Goal: Information Seeking & Learning: Learn about a topic

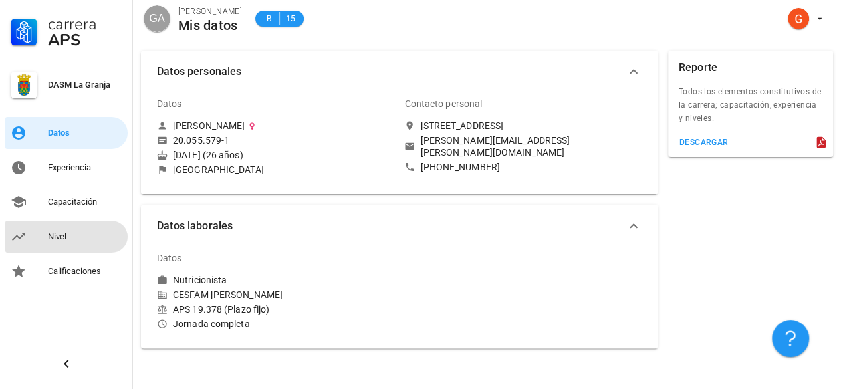
click at [74, 232] on div "Nivel" at bounding box center [85, 236] width 74 height 11
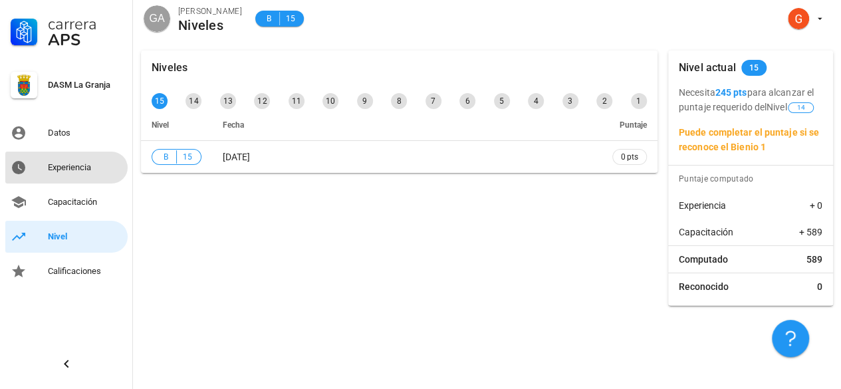
click at [93, 173] on div "Experiencia" at bounding box center [85, 167] width 74 height 21
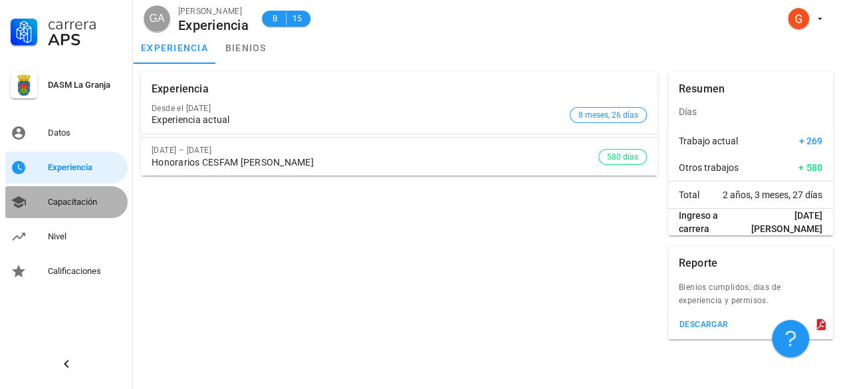
click at [79, 208] on div "Capacitación" at bounding box center [85, 201] width 74 height 21
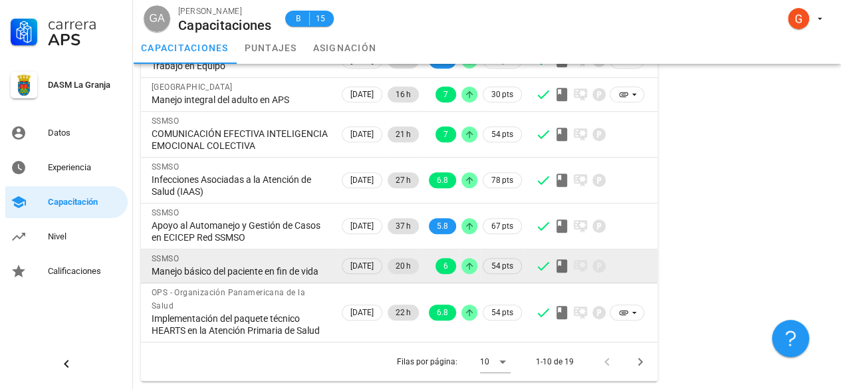
scroll to position [306, 0]
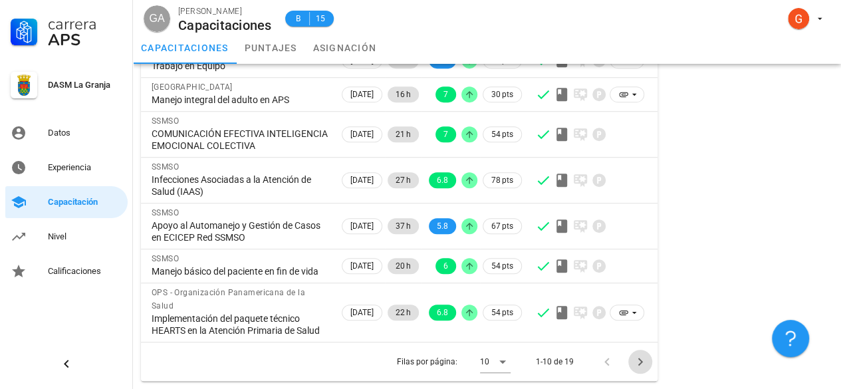
click at [639, 368] on icon "Página siguiente" at bounding box center [640, 362] width 16 height 16
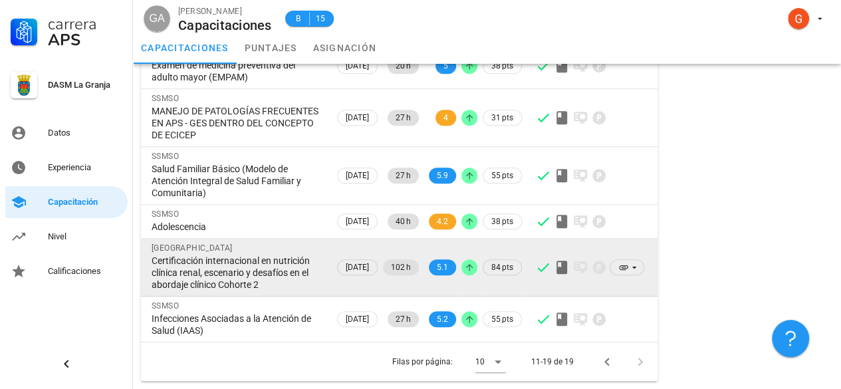
scroll to position [295, 0]
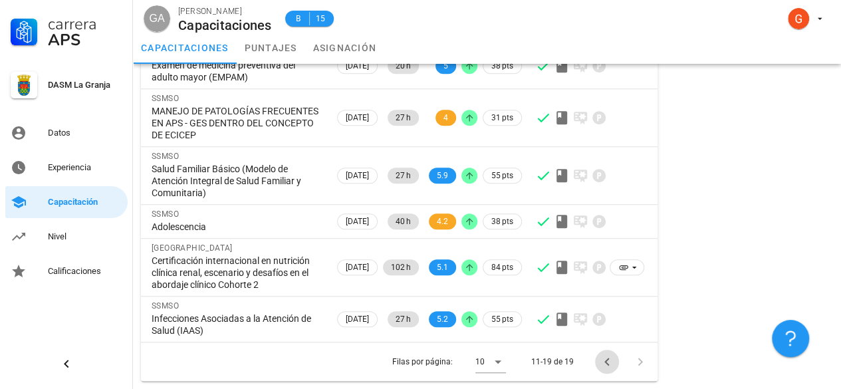
click at [604, 368] on icon "Página anterior" at bounding box center [607, 362] width 16 height 16
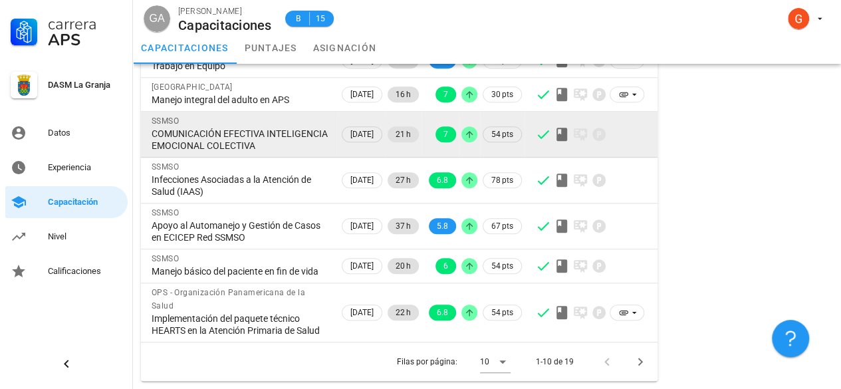
scroll to position [266, 0]
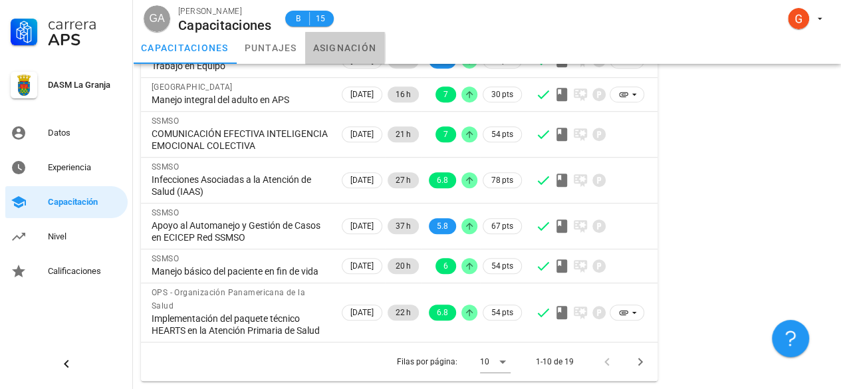
click at [325, 53] on link "asignación" at bounding box center [345, 48] width 80 height 32
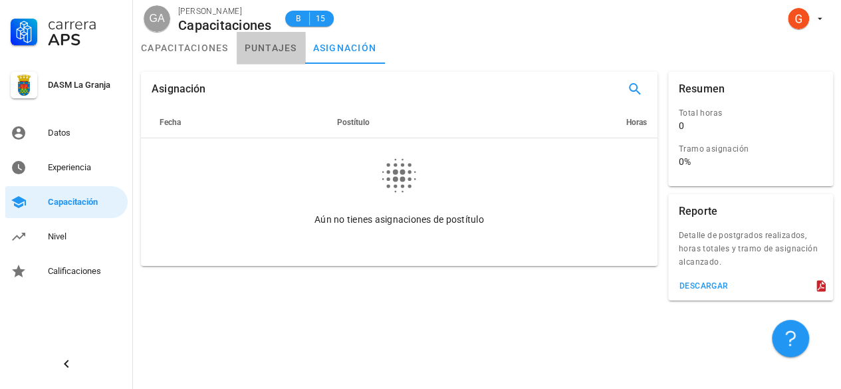
click at [275, 46] on link "puntajes" at bounding box center [271, 48] width 68 height 32
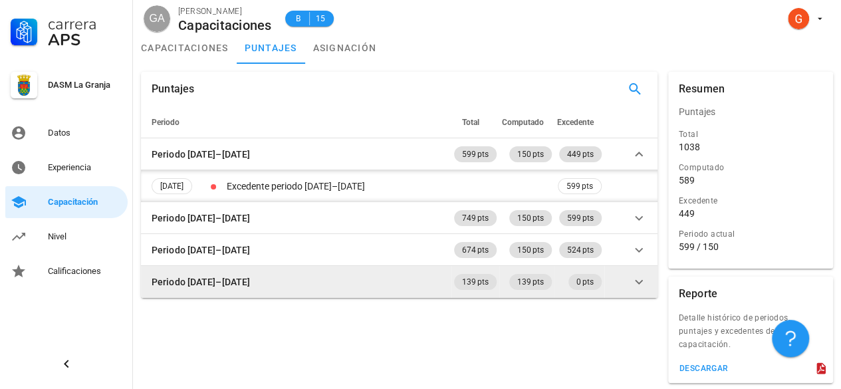
click at [636, 286] on icon at bounding box center [639, 282] width 16 height 16
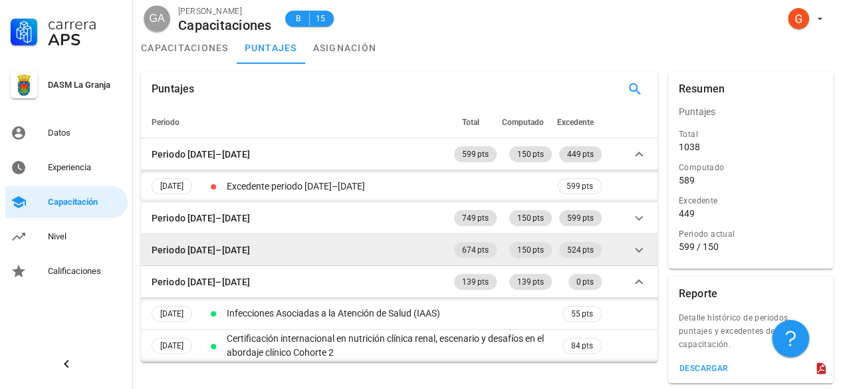
click at [633, 251] on icon at bounding box center [639, 250] width 16 height 16
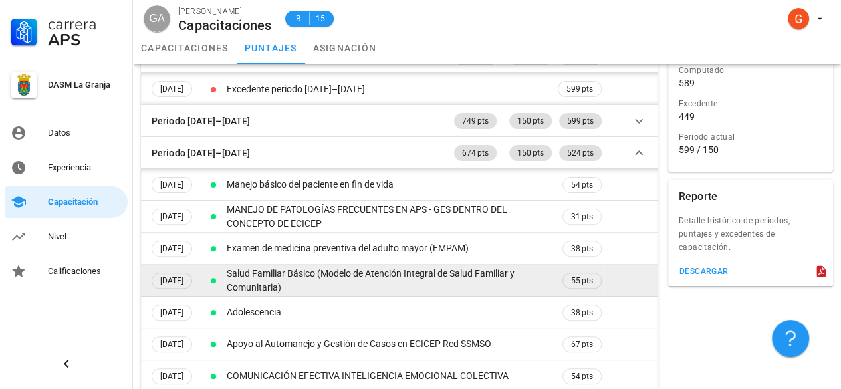
scroll to position [31, 0]
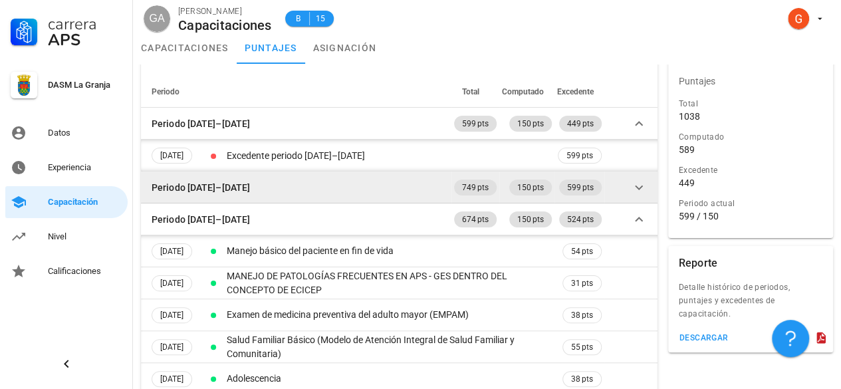
click at [631, 189] on icon at bounding box center [639, 187] width 16 height 16
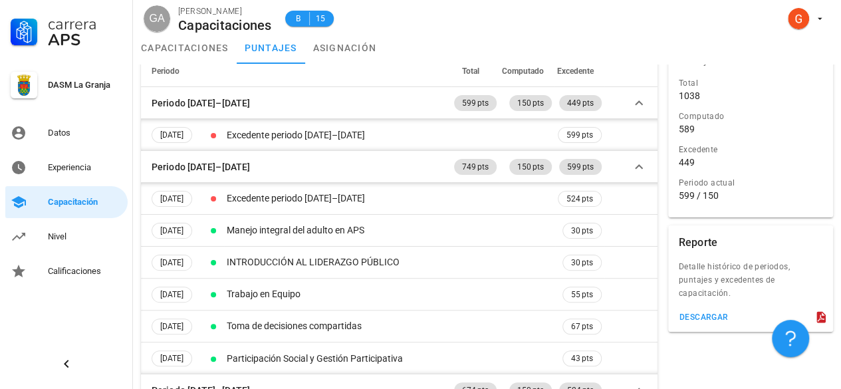
scroll to position [0, 0]
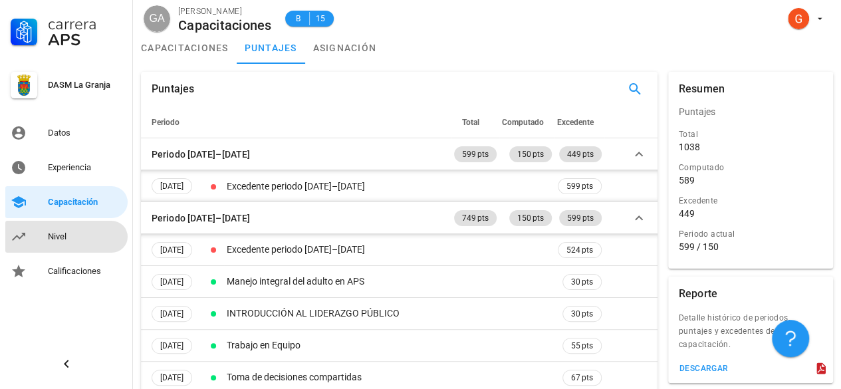
click at [72, 235] on div "Nivel" at bounding box center [85, 236] width 74 height 11
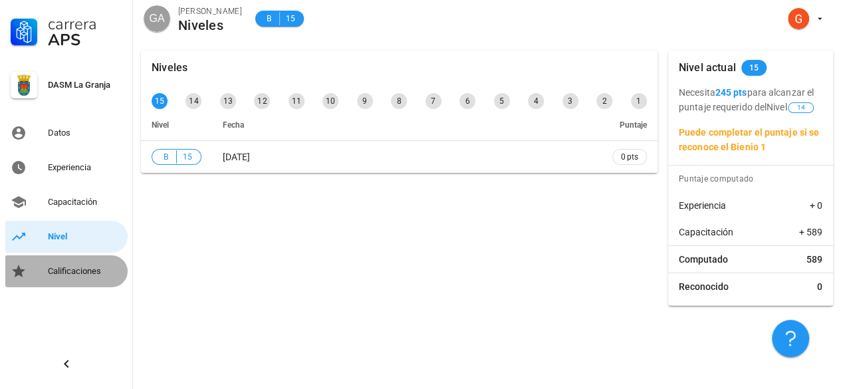
click at [63, 274] on div "Calificaciones" at bounding box center [85, 271] width 74 height 11
click at [64, 275] on div "Calificaciones" at bounding box center [85, 271] width 74 height 11
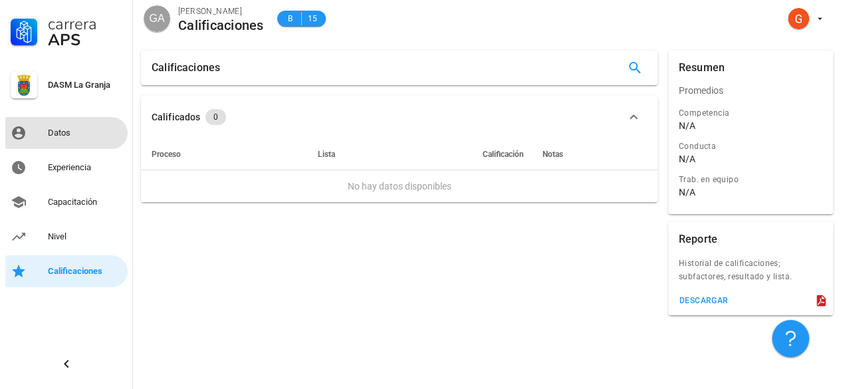
click at [60, 140] on div "Datos" at bounding box center [85, 132] width 74 height 21
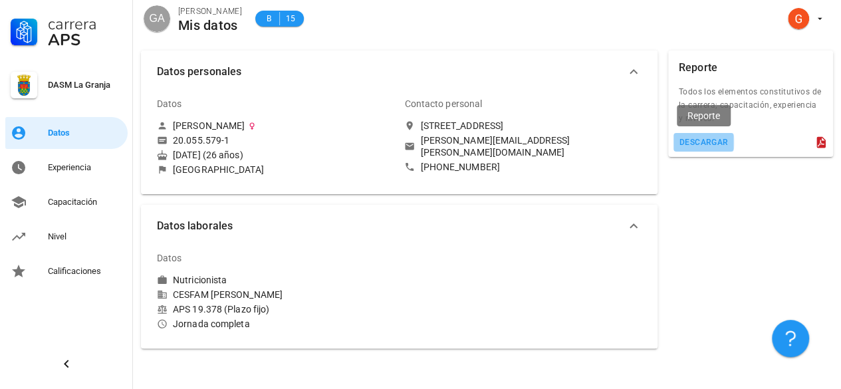
click at [711, 148] on button "descargar" at bounding box center [703, 142] width 60 height 19
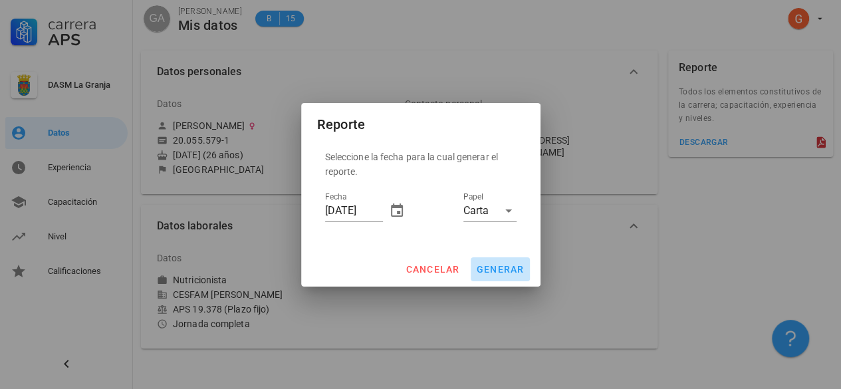
click at [489, 275] on button "generar" at bounding box center [500, 269] width 59 height 24
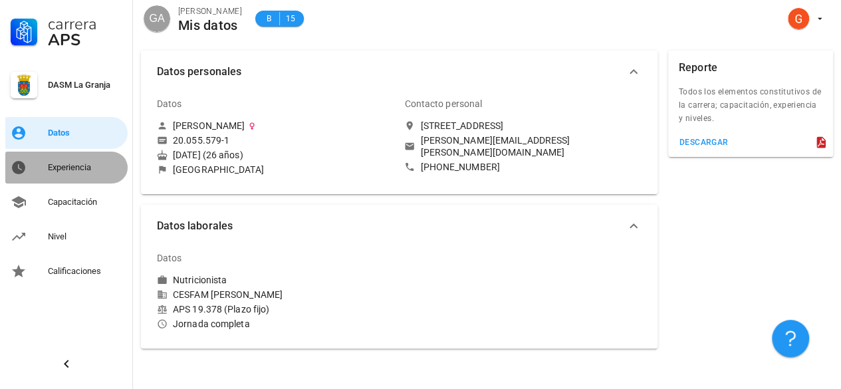
click at [64, 166] on div "Experiencia" at bounding box center [85, 167] width 74 height 11
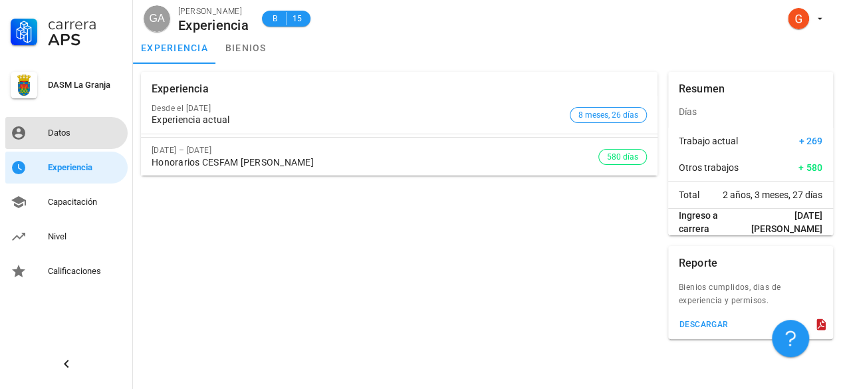
click at [47, 137] on link "Datos" at bounding box center [66, 133] width 122 height 32
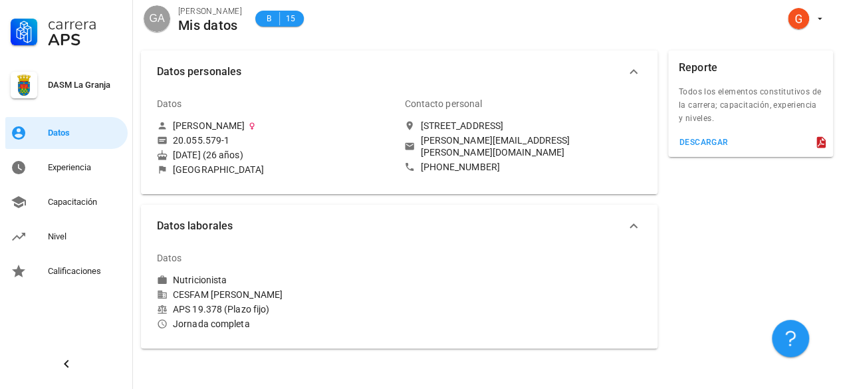
click at [69, 96] on div "DASM La Granja" at bounding box center [66, 90] width 122 height 48
click at [82, 164] on div "Experiencia" at bounding box center [85, 167] width 74 height 11
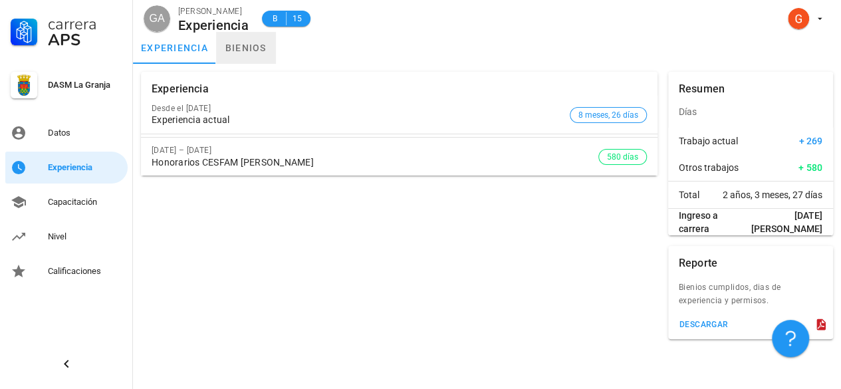
click at [237, 45] on link "bienios" at bounding box center [246, 48] width 60 height 32
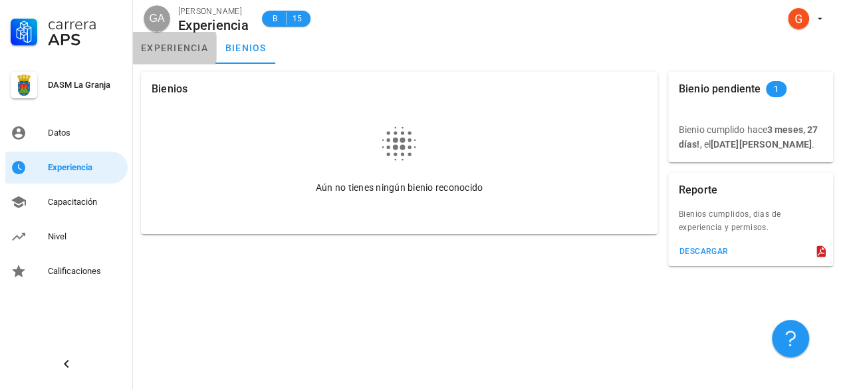
click at [163, 55] on link "experiencia" at bounding box center [174, 48] width 83 height 32
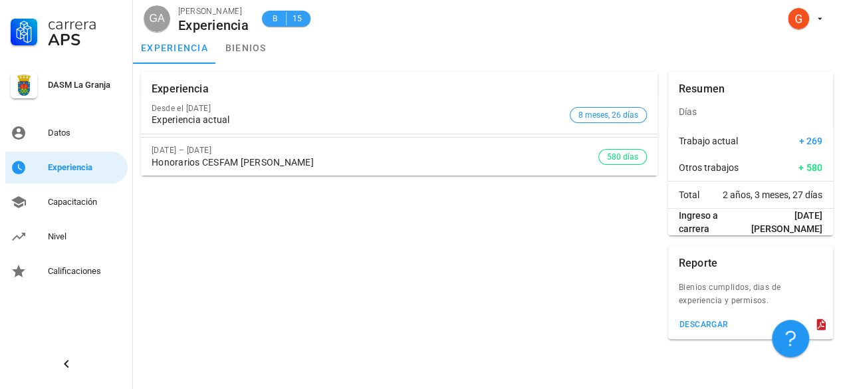
click at [290, 16] on div "B 15" at bounding box center [286, 18] width 33 height 13
drag, startPoint x: 137, startPoint y: 21, endPoint x: 154, endPoint y: 19, distance: 17.5
click at [142, 22] on div "GA [PERSON_NAME] Experiencia B 15" at bounding box center [487, 16] width 708 height 32
click at [157, 17] on span "GA" at bounding box center [156, 18] width 15 height 27
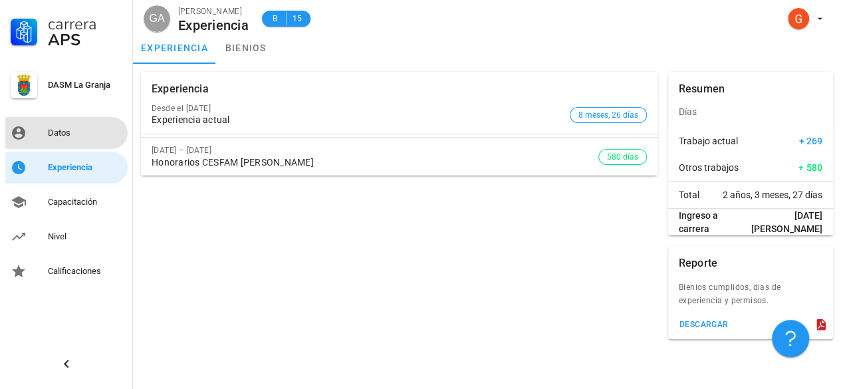
click at [73, 125] on div "Datos" at bounding box center [85, 132] width 74 height 21
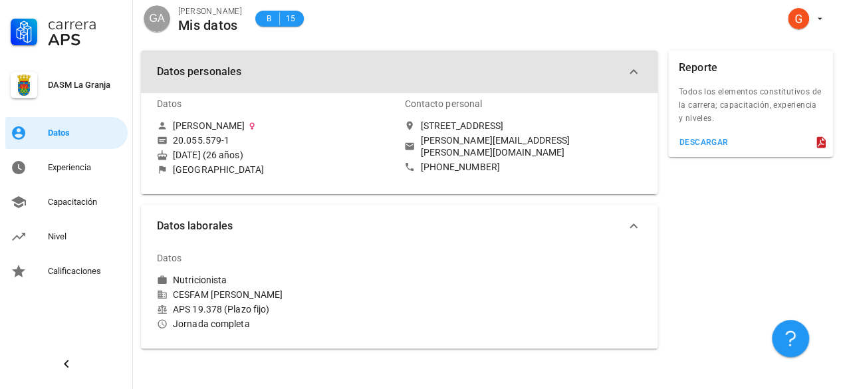
click at [629, 67] on icon "button" at bounding box center [633, 72] width 16 height 16
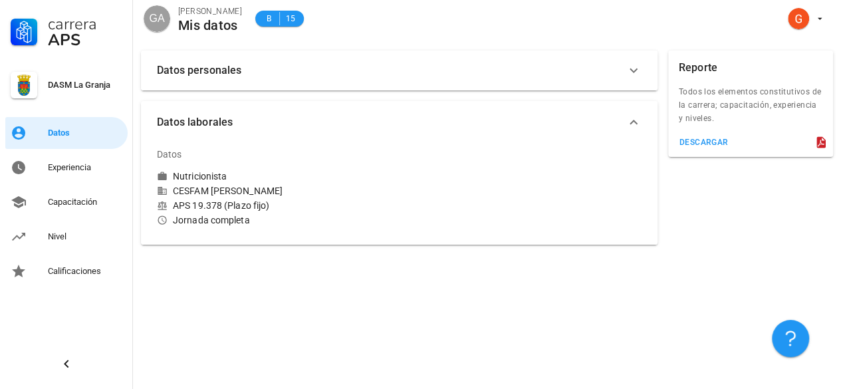
click at [629, 71] on icon "button" at bounding box center [633, 70] width 16 height 16
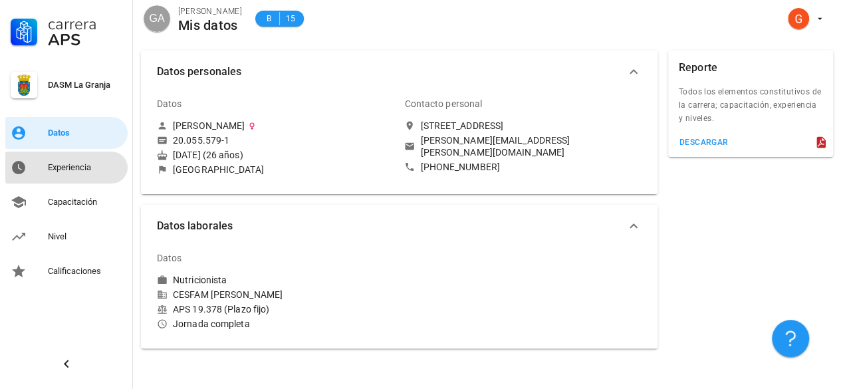
click at [85, 167] on div "Experiencia" at bounding box center [85, 167] width 74 height 11
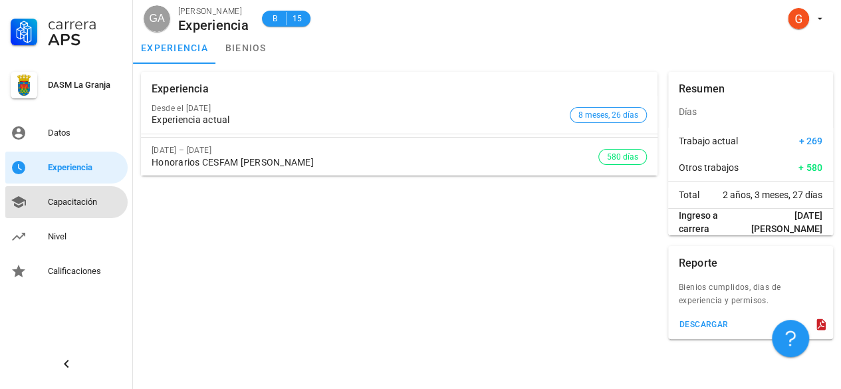
click at [72, 205] on div "Capacitación" at bounding box center [85, 202] width 74 height 11
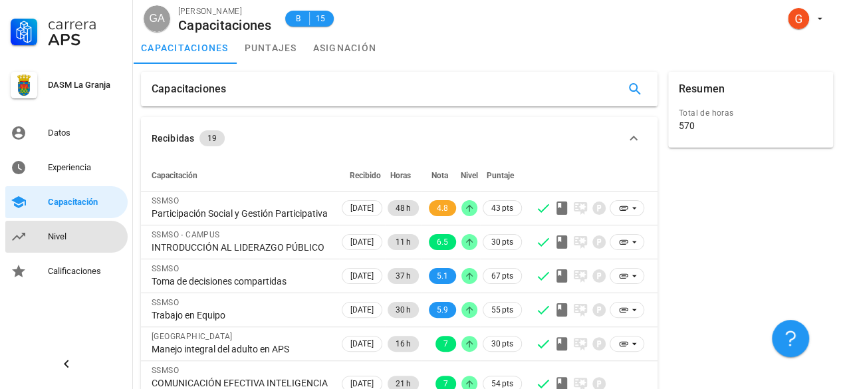
click at [90, 245] on div "Nivel" at bounding box center [85, 236] width 74 height 21
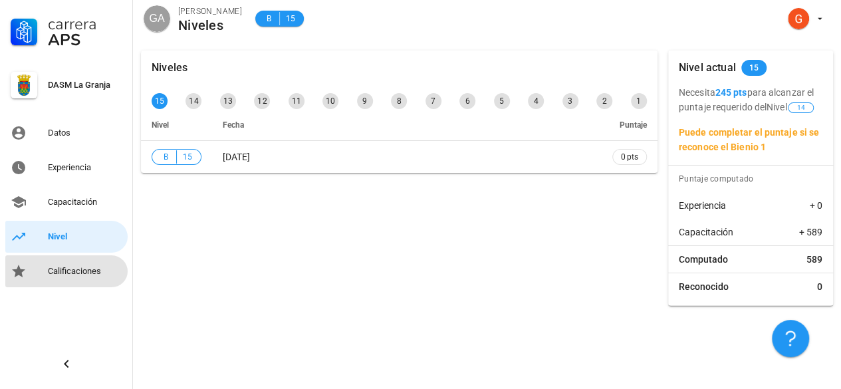
click at [90, 275] on div "Calificaciones" at bounding box center [85, 271] width 74 height 11
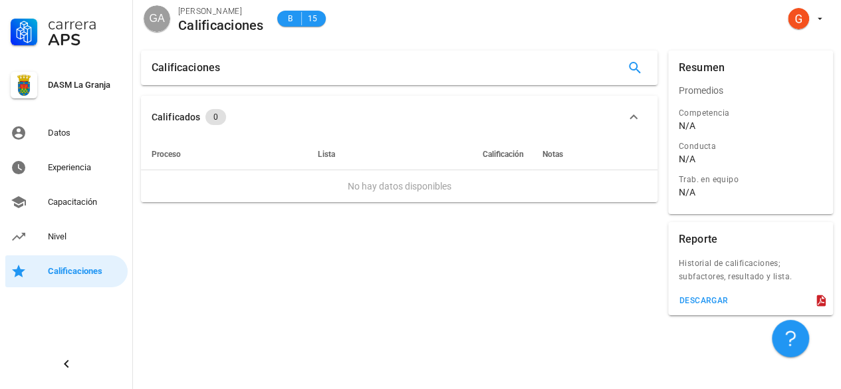
click at [634, 112] on icon "button" at bounding box center [633, 117] width 16 height 16
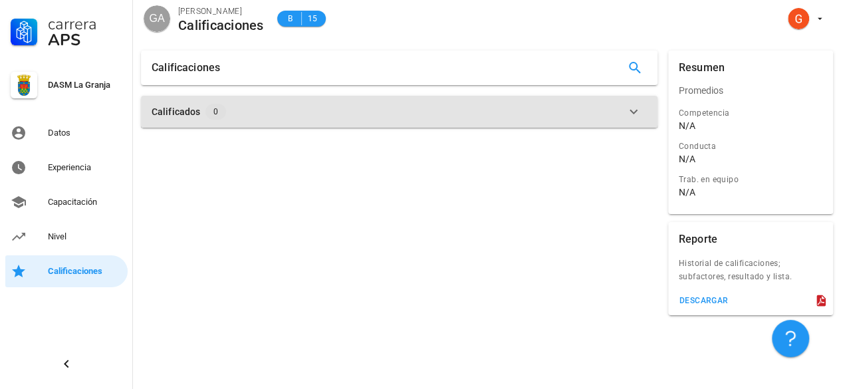
click at [628, 110] on icon "button" at bounding box center [633, 112] width 16 height 16
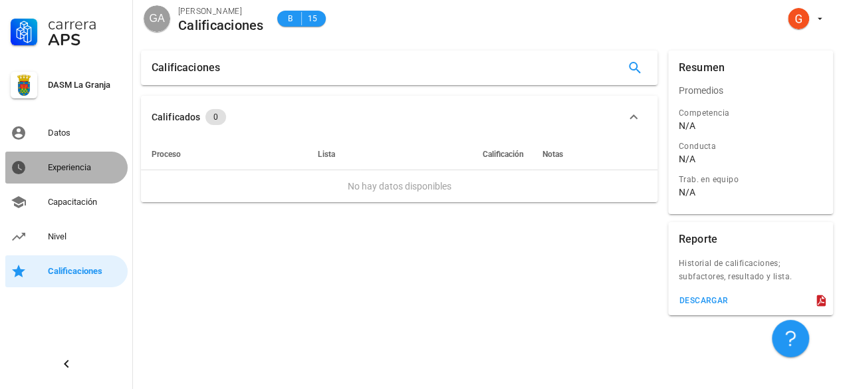
click at [79, 171] on div "Experiencia" at bounding box center [85, 167] width 74 height 11
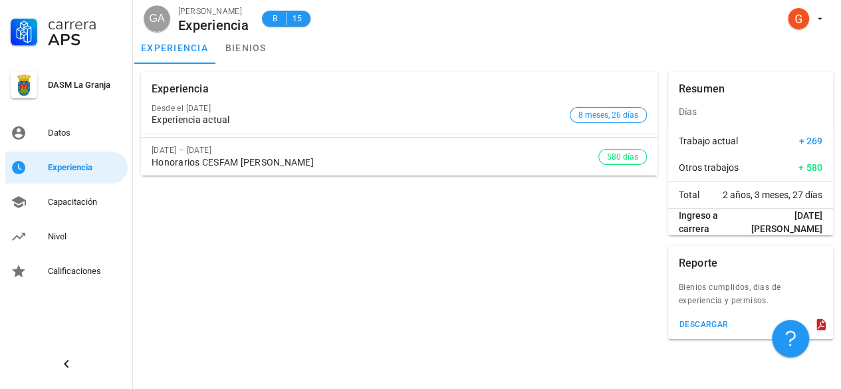
drag, startPoint x: 158, startPoint y: 162, endPoint x: 654, endPoint y: 158, distance: 495.9
click at [654, 158] on div "[DATE] – [DATE] Honorarios CESFAM [PERSON_NAME] 580 días" at bounding box center [399, 157] width 516 height 38
drag, startPoint x: 162, startPoint y: 117, endPoint x: 643, endPoint y: 113, distance: 480.6
click at [643, 113] on div "Desde el [DATE] Experiencia actual 8 meses, 26 días" at bounding box center [399, 115] width 516 height 38
click at [245, 49] on link "bienios" at bounding box center [246, 48] width 60 height 32
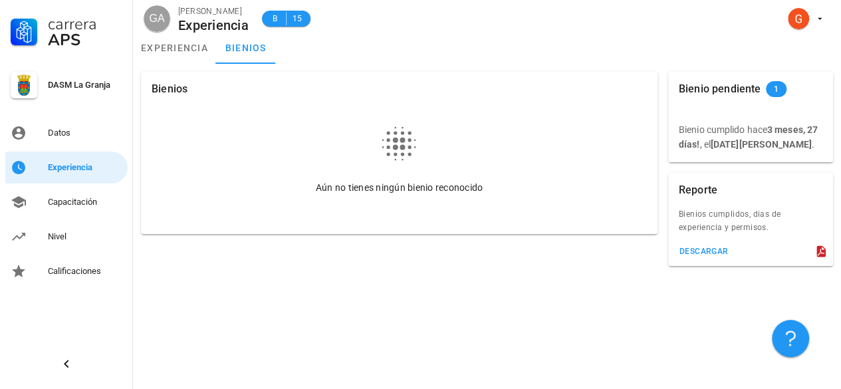
click at [390, 187] on div "Aún no tienes ningún bienio reconocido" at bounding box center [399, 187] width 479 height 13
click at [702, 251] on div "descargar" at bounding box center [704, 251] width 50 height 9
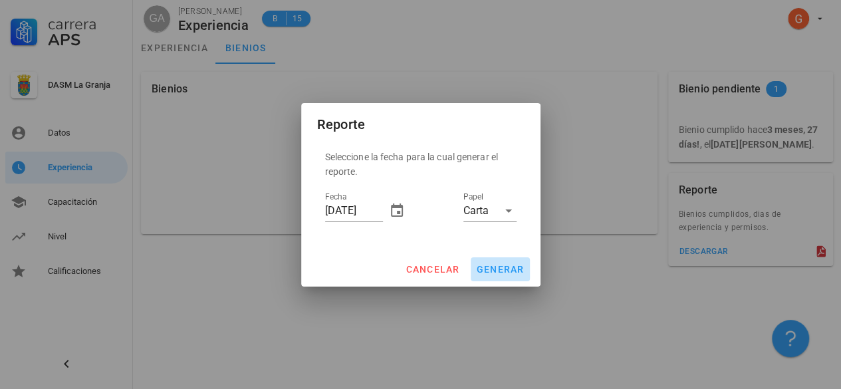
click at [508, 266] on span "generar" at bounding box center [500, 269] width 49 height 11
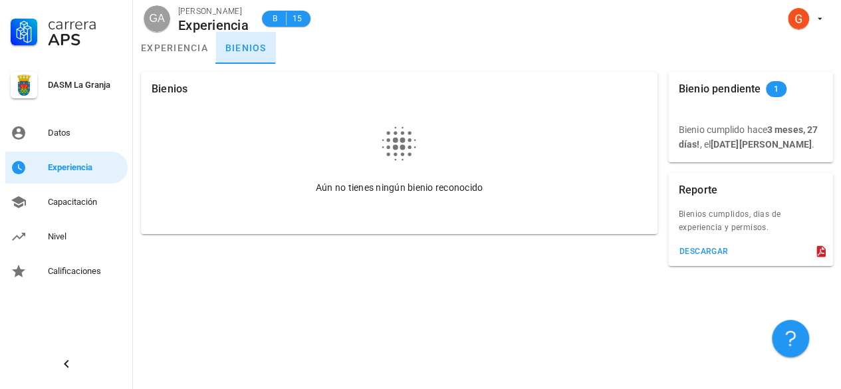
click at [237, 58] on link "bienios" at bounding box center [246, 48] width 60 height 32
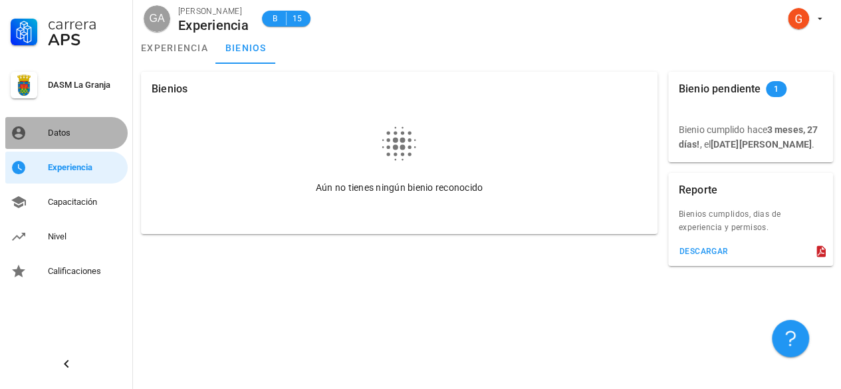
click at [77, 140] on div "Datos" at bounding box center [85, 132] width 74 height 21
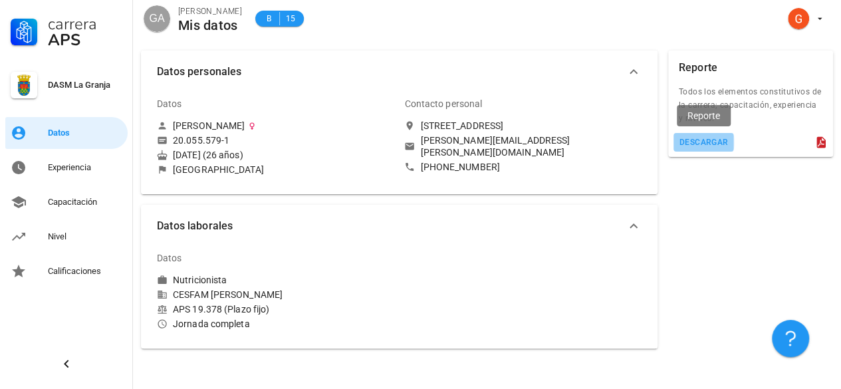
click at [703, 138] on div "descargar" at bounding box center [704, 142] width 50 height 9
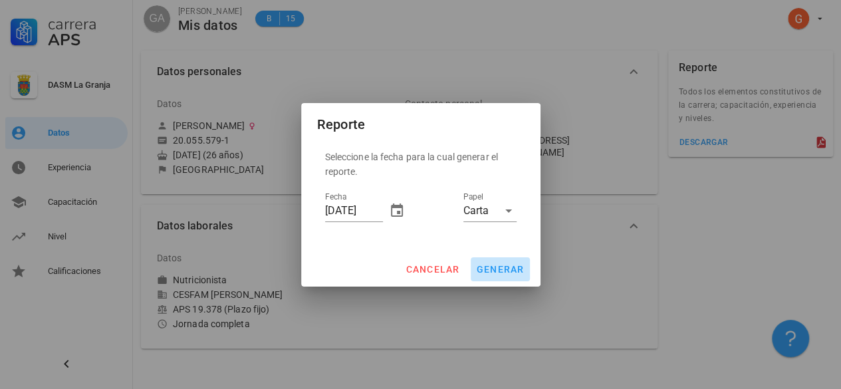
click at [499, 276] on button "generar" at bounding box center [500, 269] width 59 height 24
